Goal: Share content: Share content

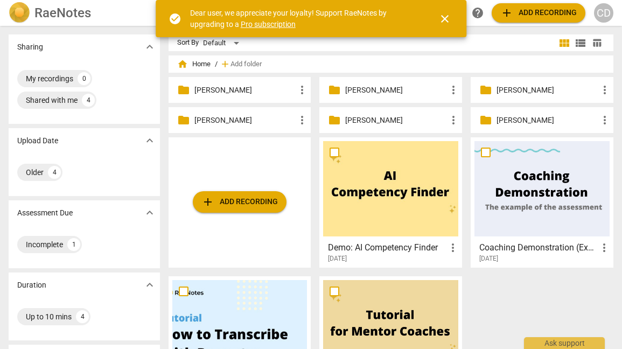
click at [204, 90] on p "[PERSON_NAME]" at bounding box center [245, 90] width 102 height 11
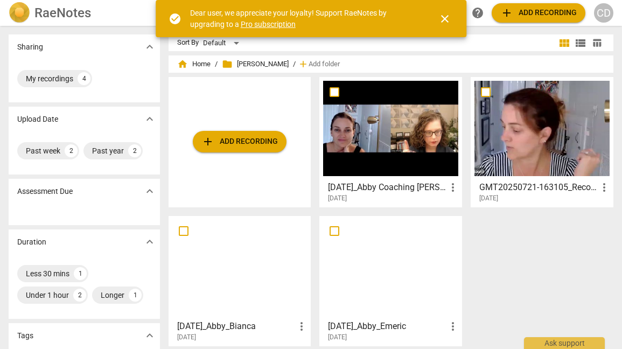
click at [399, 140] on div at bounding box center [390, 128] width 135 height 95
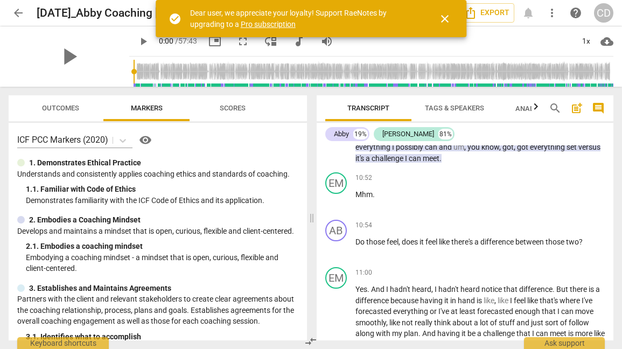
scroll to position [2884, 0]
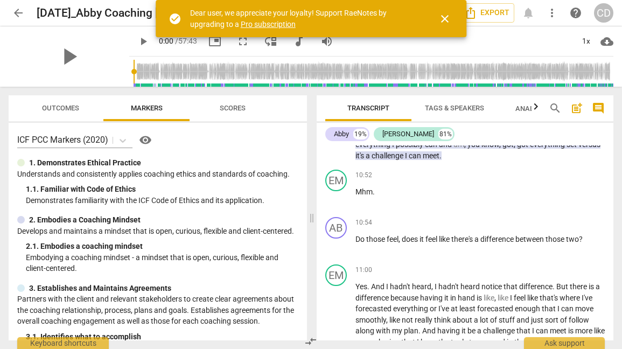
click at [337, 140] on span "play_arrow" at bounding box center [336, 133] width 13 height 13
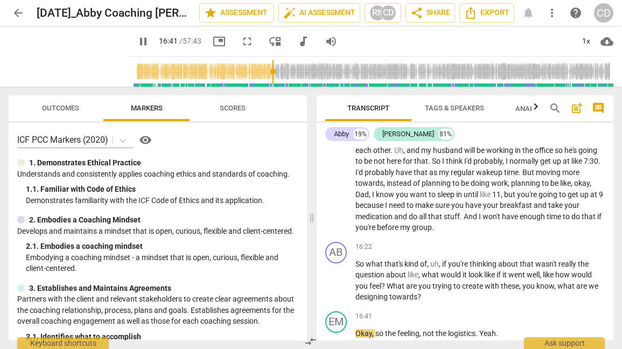
scroll to position [4002, 0]
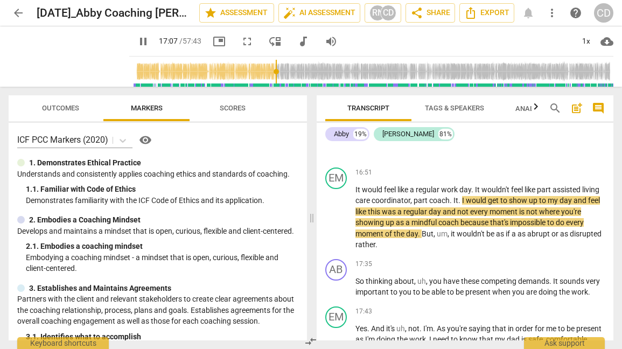
click at [137, 43] on span "pause" at bounding box center [143, 41] width 13 height 13
type input "1028"
click at [18, 15] on span "arrow_back" at bounding box center [18, 12] width 13 height 13
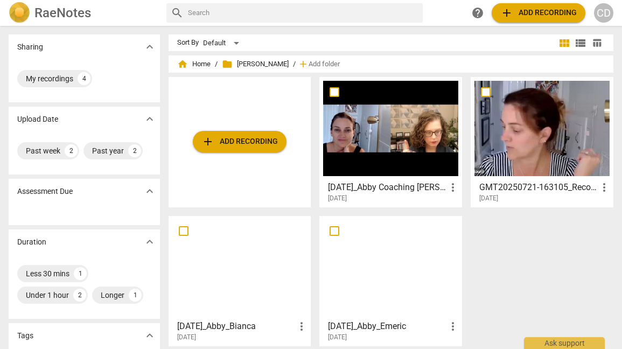
click at [525, 144] on div at bounding box center [541, 128] width 135 height 95
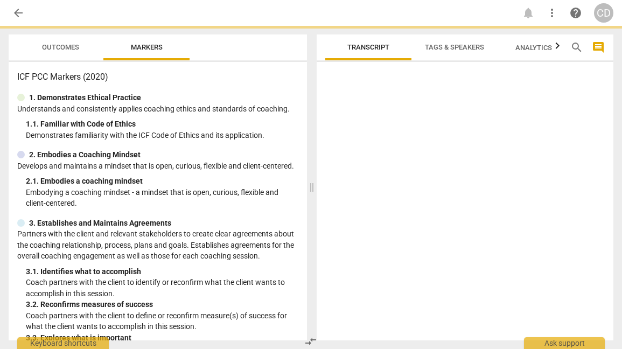
click at [525, 144] on div at bounding box center [465, 203] width 297 height 274
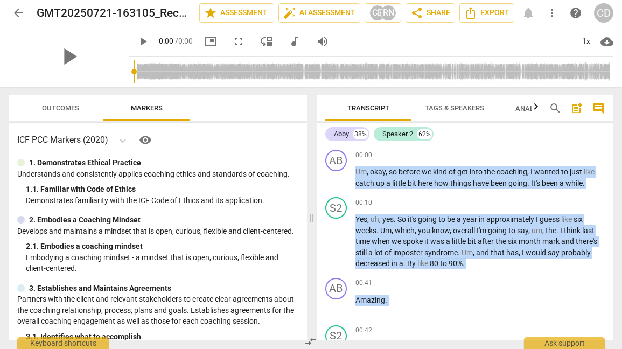
click at [525, 144] on div "Abby 38% Speaker 2 62% AB play_arrow pause 00:00 + Add competency keyboard_arro…" at bounding box center [465, 231] width 297 height 217
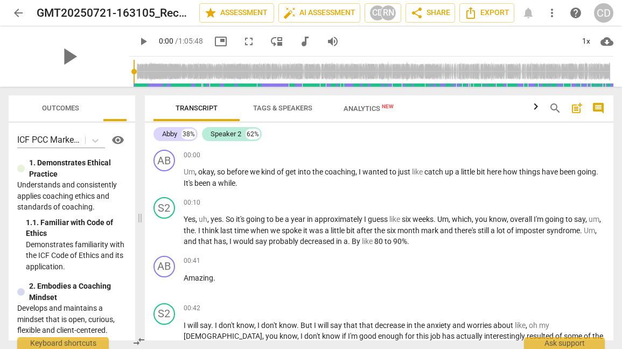
drag, startPoint x: 311, startPoint y: 214, endPoint x: 139, endPoint y: 214, distance: 171.7
click at [139, 214] on span at bounding box center [140, 218] width 6 height 262
click at [595, 107] on span "comment" at bounding box center [598, 108] width 13 height 13
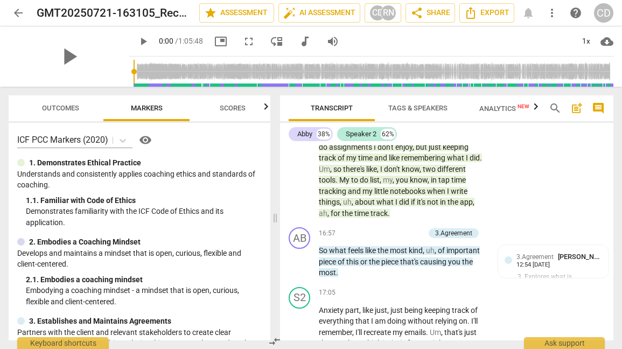
scroll to position [4482, 0]
click at [437, 14] on span "share Share" at bounding box center [430, 12] width 40 height 13
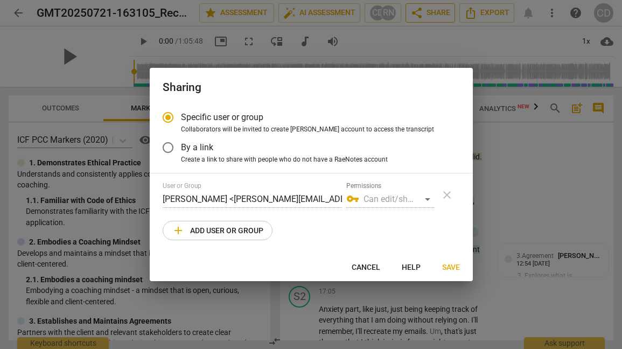
radio input "false"
click at [172, 149] on input "By a link" at bounding box center [168, 148] width 26 height 26
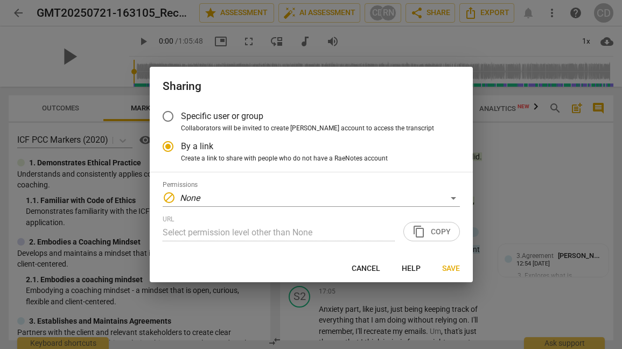
click at [430, 232] on div "URL Select permission level other than None content_copy Copy" at bounding box center [311, 228] width 297 height 26
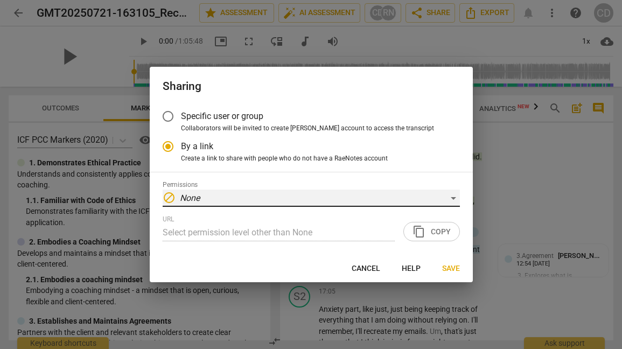
click at [383, 202] on div "block None" at bounding box center [311, 197] width 297 height 17
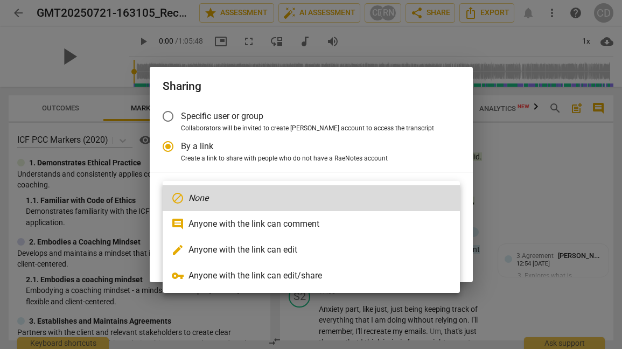
click at [375, 225] on li "comment Anyone with the link can comment" at bounding box center [311, 224] width 297 height 26
radio input "false"
type input "[URL][DOMAIN_NAME]"
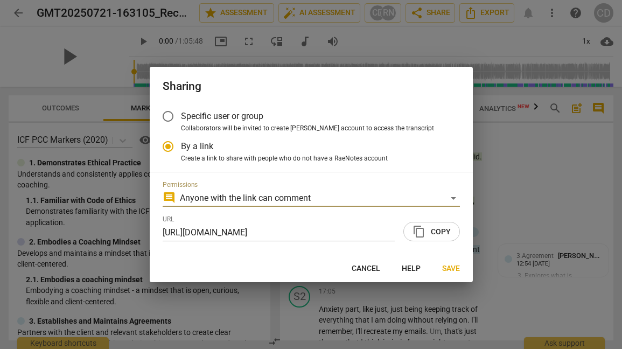
click at [423, 236] on span "content_copy" at bounding box center [418, 231] width 13 height 13
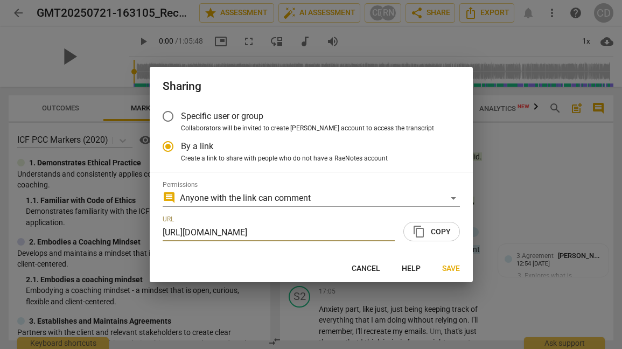
click at [367, 268] on span "Cancel" at bounding box center [366, 268] width 29 height 11
radio input "false"
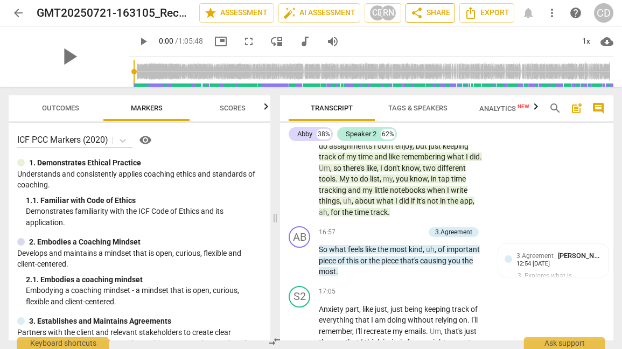
click at [434, 16] on span "share Share" at bounding box center [430, 12] width 40 height 13
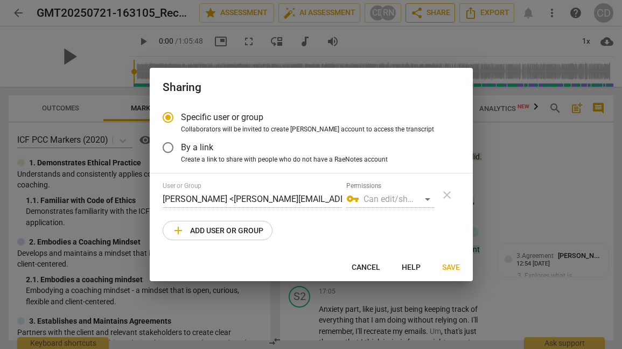
radio input "false"
click at [165, 146] on input "By a link" at bounding box center [168, 148] width 26 height 26
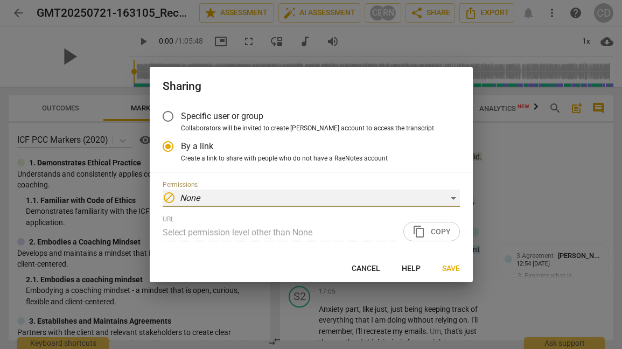
click at [453, 199] on div "block None" at bounding box center [311, 197] width 297 height 17
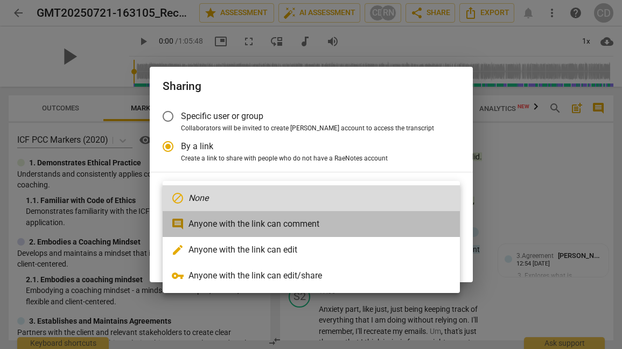
click at [418, 221] on li "comment Anyone with the link can comment" at bounding box center [311, 224] width 297 height 26
radio input "false"
type input "[URL][DOMAIN_NAME]"
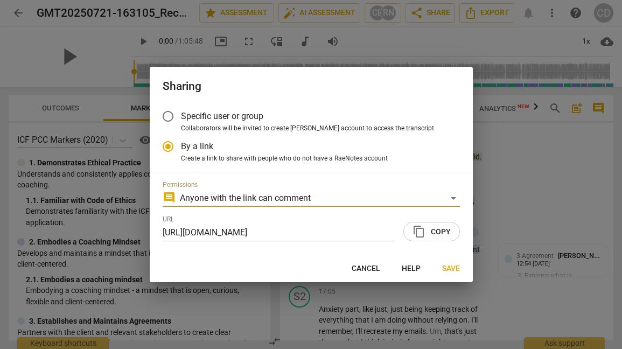
click at [443, 268] on span "Save" at bounding box center [451, 268] width 18 height 11
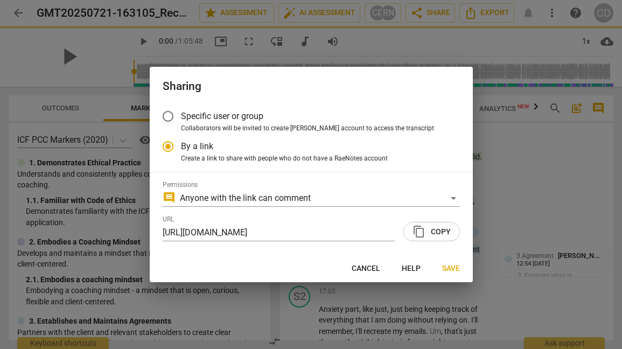
radio input "false"
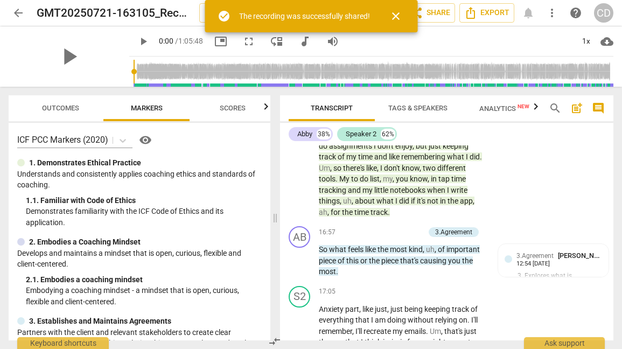
click at [395, 17] on span "close" at bounding box center [395, 16] width 13 height 13
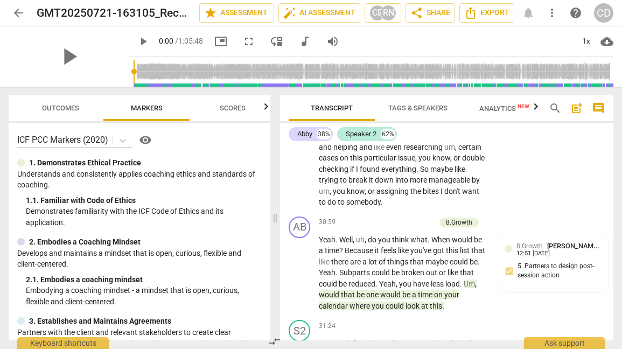
scroll to position [8303, 0]
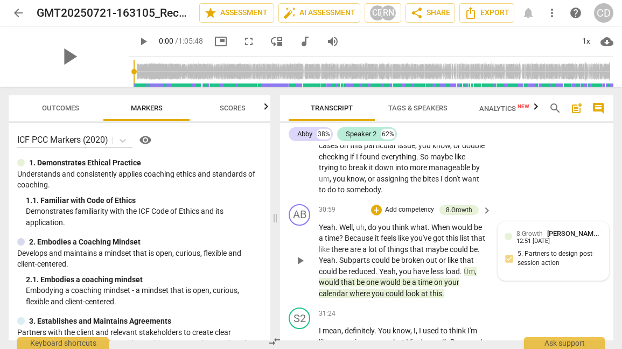
click at [527, 237] on span "8.Growth" at bounding box center [529, 234] width 26 height 8
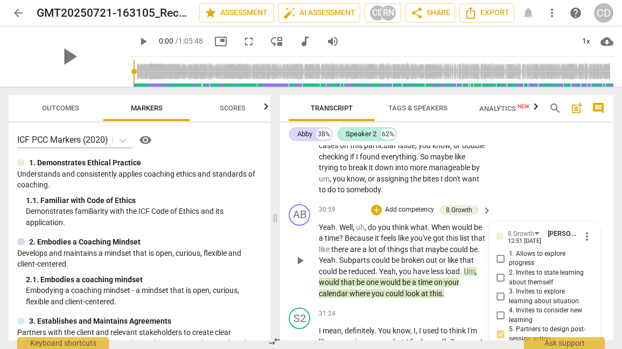
scroll to position [8511, 0]
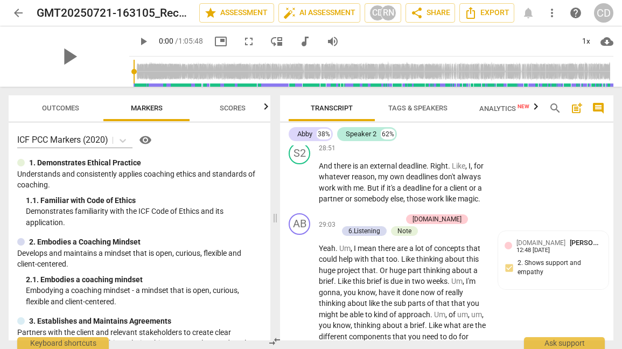
click at [526, 255] on div "[DOMAIN_NAME] [PERSON_NAME] 12:48 [DATE] 2. Shows support and empathy" at bounding box center [552, 260] width 97 height 46
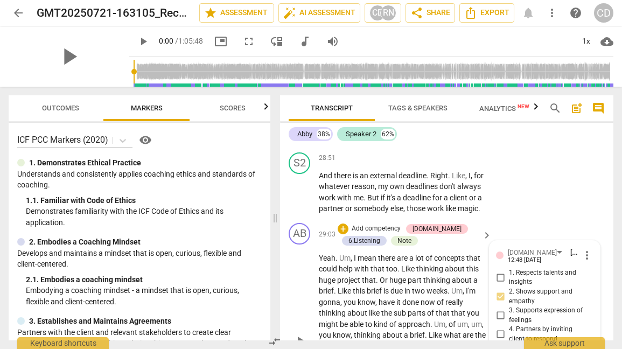
scroll to position [7653, 0]
click at [410, 240] on div "Note" at bounding box center [404, 242] width 27 height 10
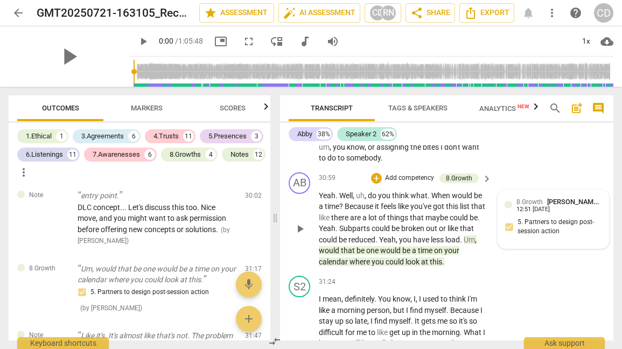
scroll to position [8336, 0]
click at [537, 212] on div "12:51 [DATE]" at bounding box center [532, 208] width 33 height 7
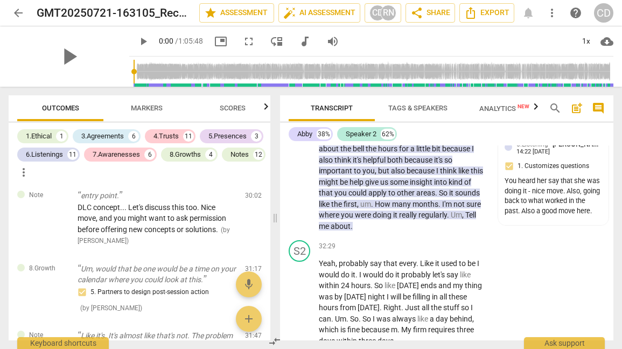
scroll to position [8741, 0]
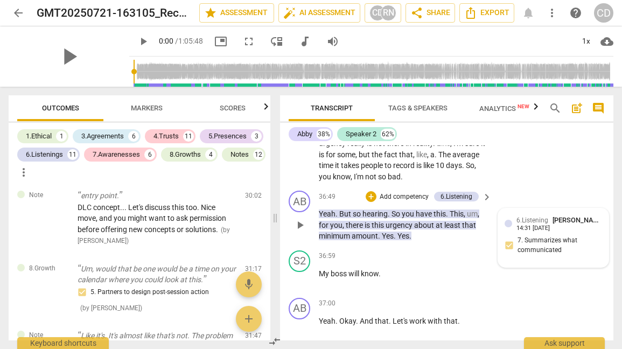
click at [524, 232] on div "14:31 [DATE]" at bounding box center [532, 228] width 33 height 7
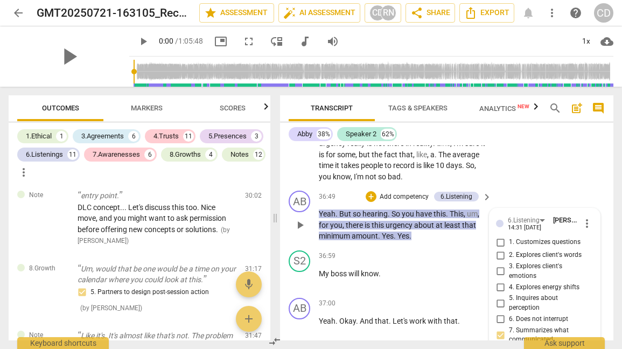
scroll to position [10321, 0]
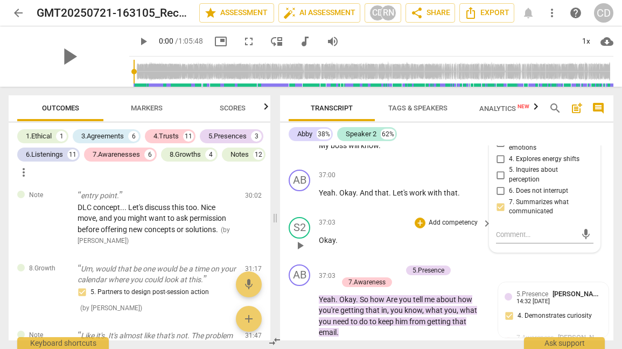
click at [459, 256] on div "37:03 + Add competency keyboard_arrow_right Okay ." at bounding box center [406, 236] width 174 height 39
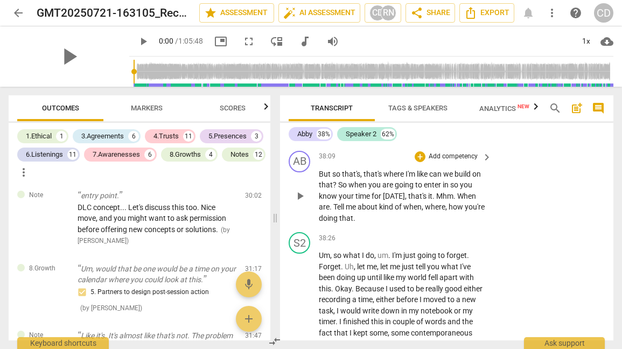
scroll to position [10890, 0]
click at [226, 110] on span "Scores" at bounding box center [233, 108] width 26 height 8
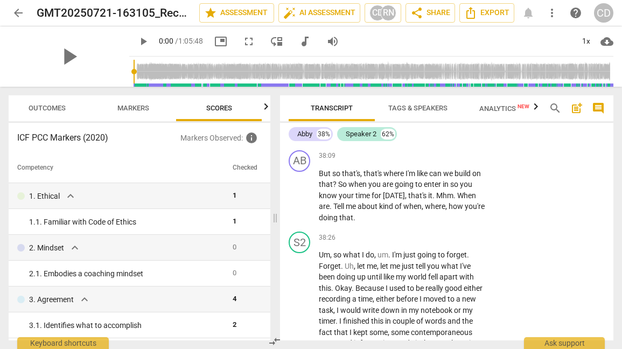
scroll to position [0, 14]
click at [36, 107] on span "Outcomes" at bounding box center [46, 108] width 37 height 8
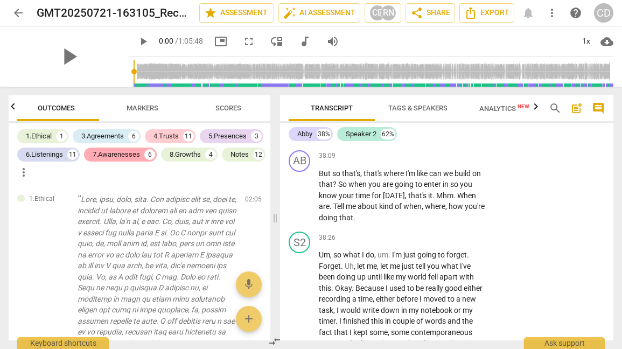
scroll to position [0, 0]
click at [230, 160] on div "Notes" at bounding box center [239, 154] width 18 height 11
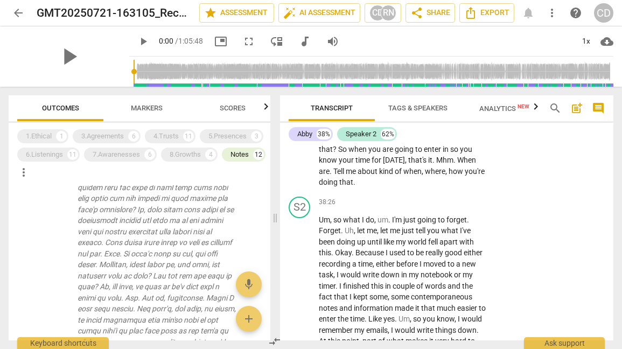
scroll to position [1296, 0]
